Goal: Check status

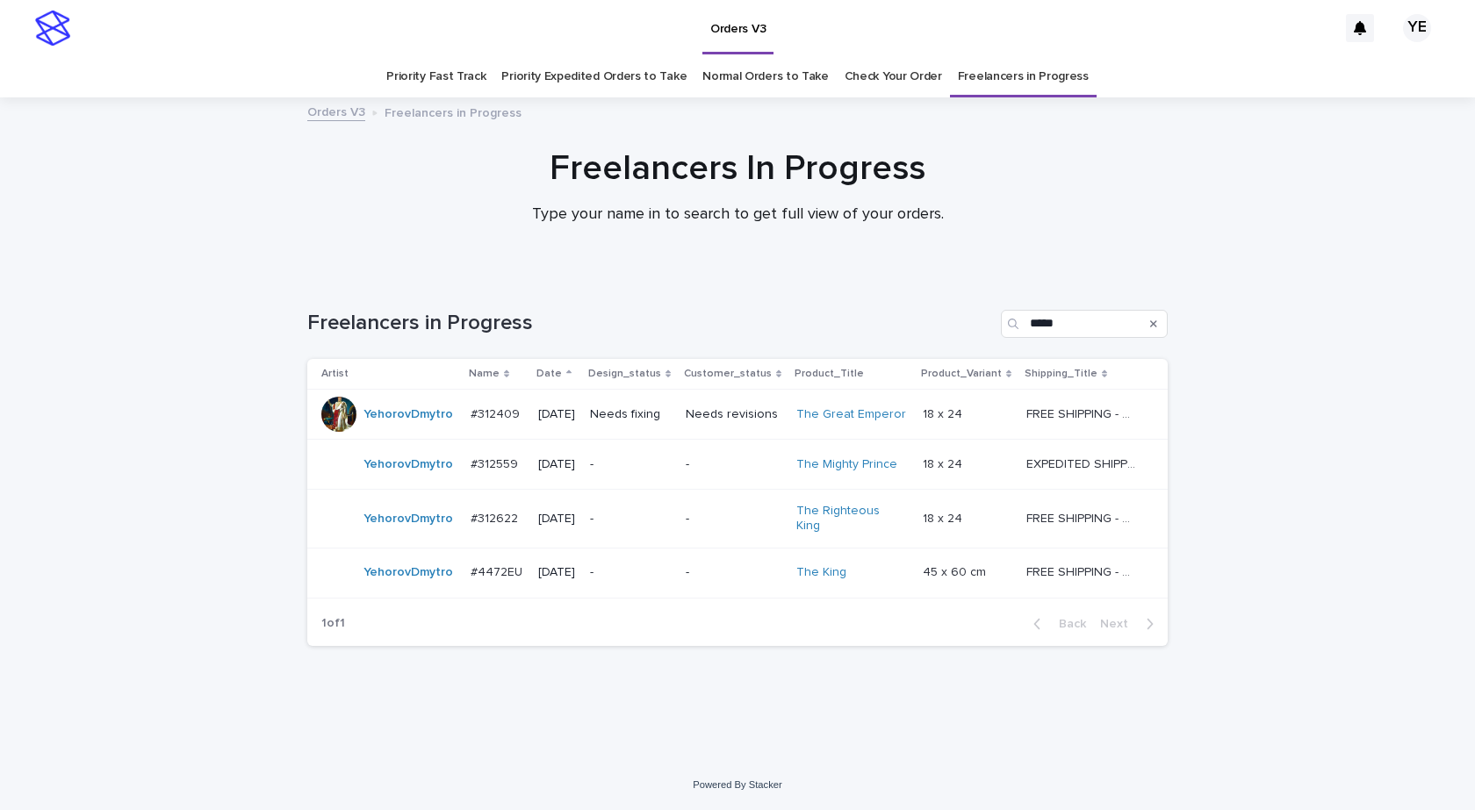
click at [441, 678] on div "Loading... Saving… Loading... Saving… Freelancers in Progress ***** Artist Name…" at bounding box center [737, 495] width 878 height 441
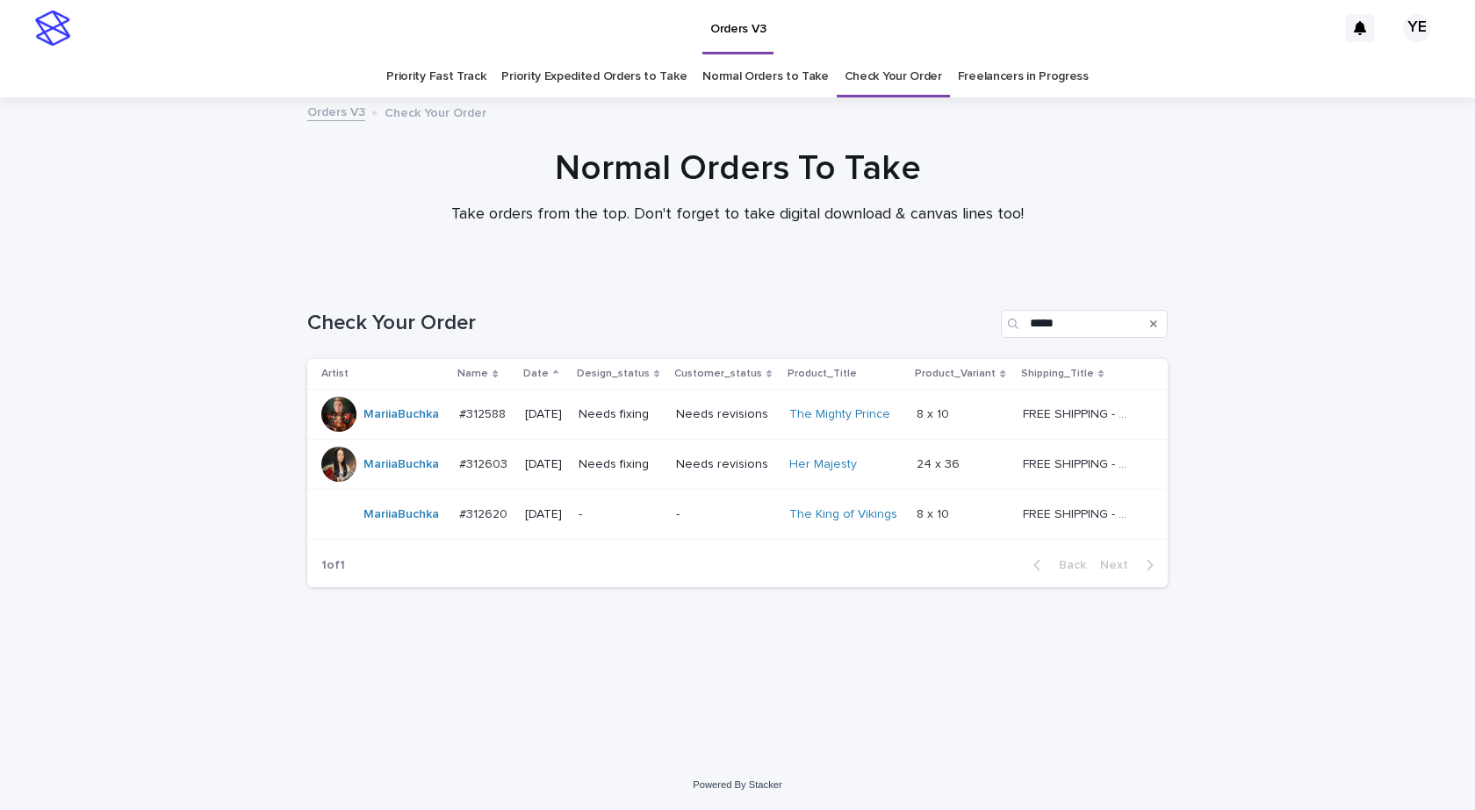
click at [465, 533] on td "#312620 #312620" at bounding box center [484, 515] width 65 height 50
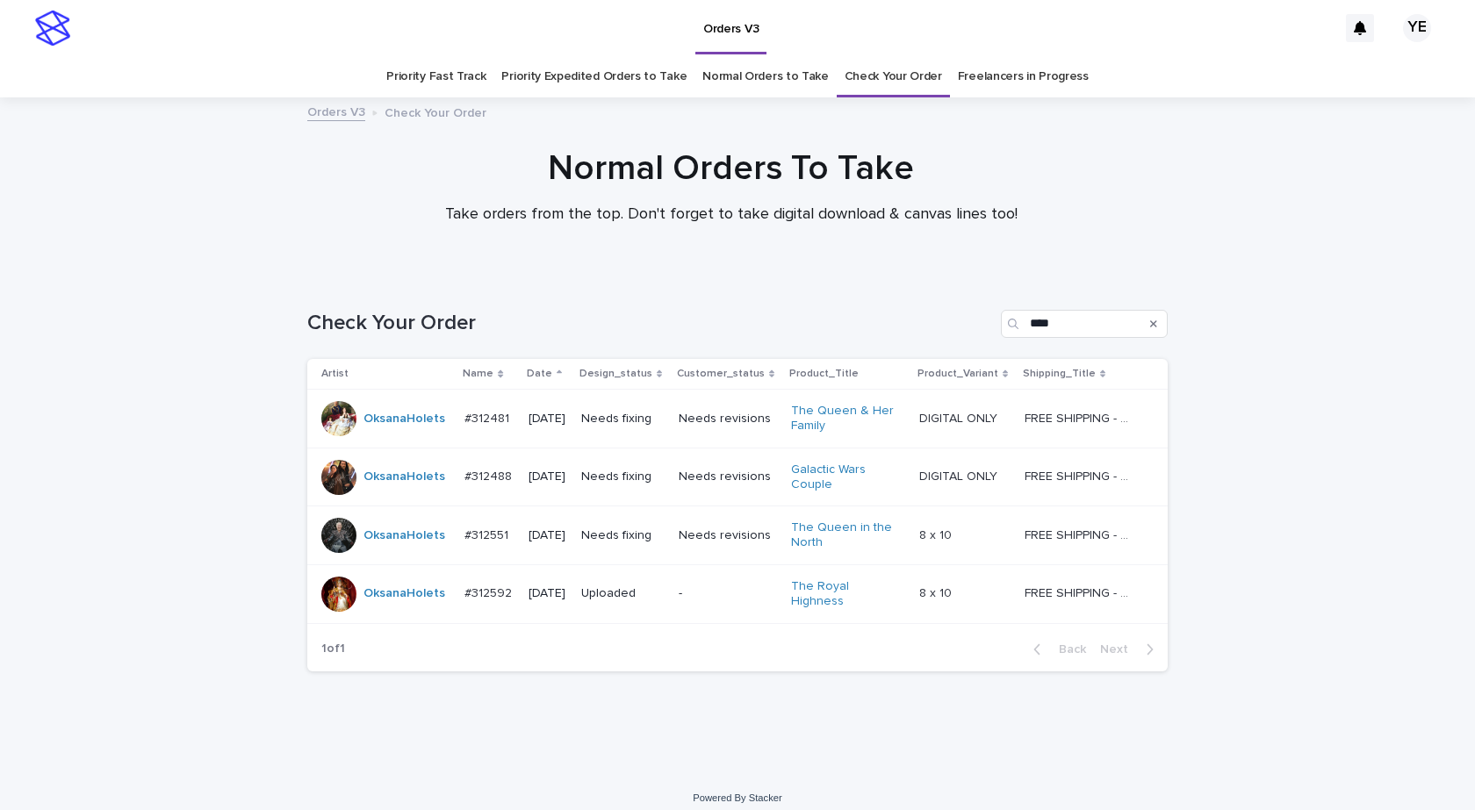
scroll to position [4, 0]
